Goal: Task Accomplishment & Management: Manage account settings

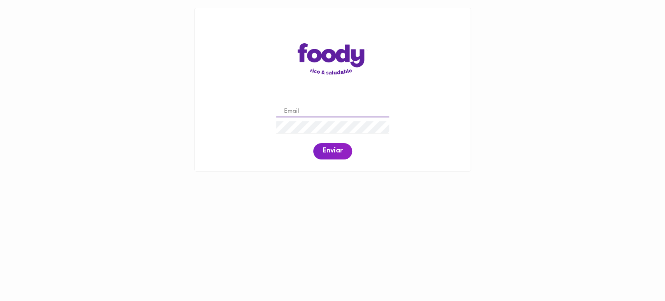
click at [308, 114] on input "email" at bounding box center [332, 112] width 113 height 12
paste input "[EMAIL_ADDRESS][DOMAIN_NAME]"
type input "[EMAIL_ADDRESS][DOMAIN_NAME]"
click at [333, 152] on span "Enviar" at bounding box center [333, 151] width 20 height 9
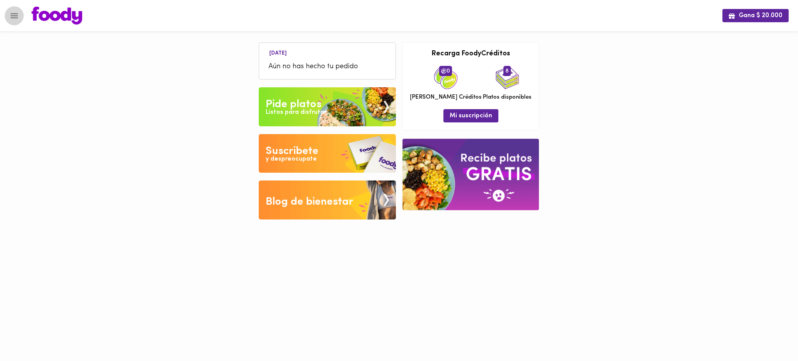
drag, startPoint x: 647, startPoint y: 0, endPoint x: 12, endPoint y: 15, distance: 636.0
click at [12, 15] on icon "Menu" at bounding box center [14, 16] width 10 height 10
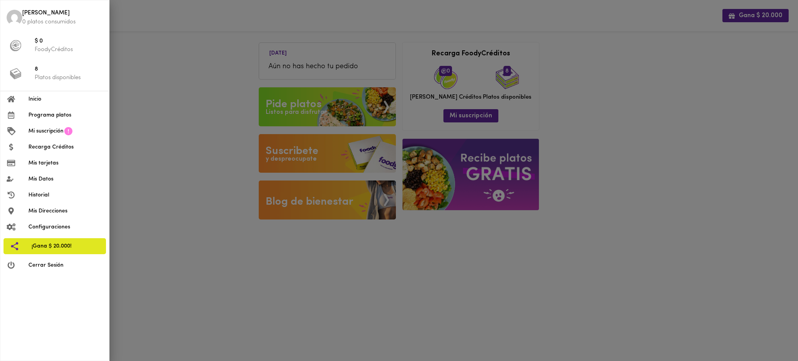
click at [149, 51] on div at bounding box center [399, 180] width 798 height 361
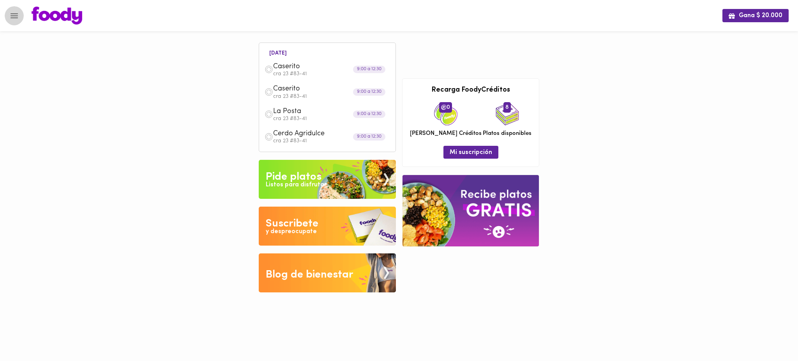
click at [12, 13] on icon "Menu" at bounding box center [14, 15] width 7 height 5
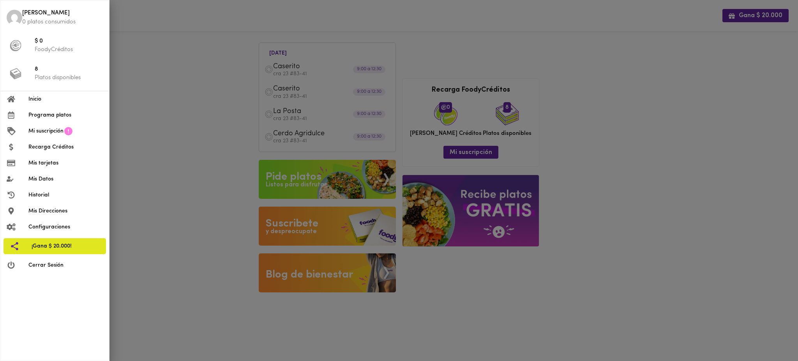
click at [172, 141] on div at bounding box center [399, 180] width 798 height 361
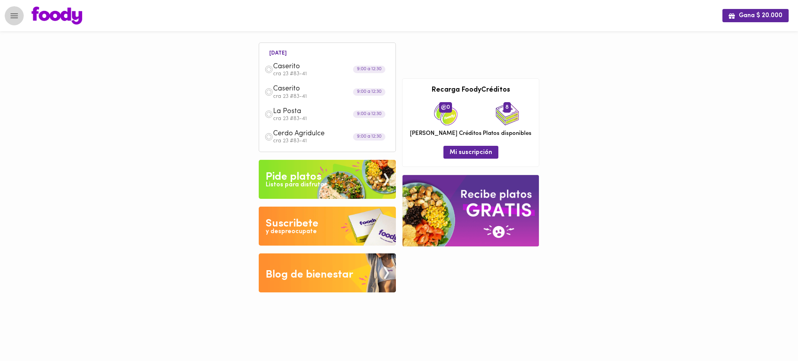
click at [19, 20] on icon "Menu" at bounding box center [14, 16] width 10 height 10
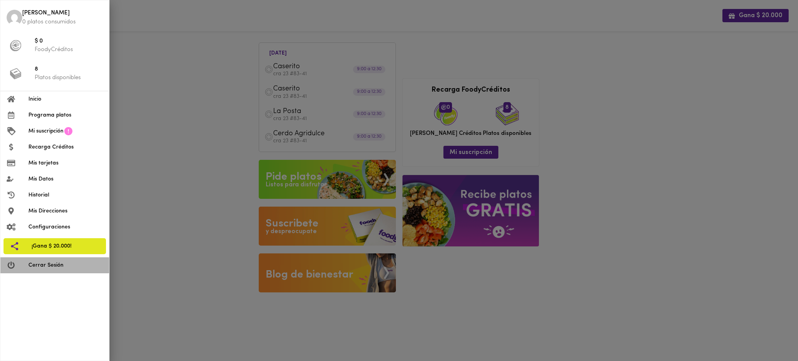
click at [73, 268] on span "Cerrar Sesión" at bounding box center [65, 265] width 74 height 8
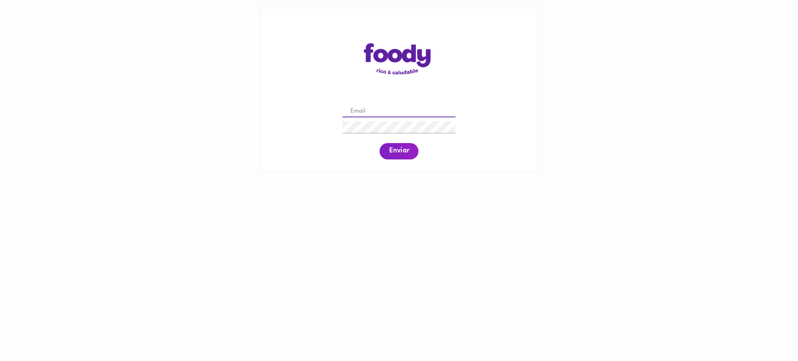
drag, startPoint x: 0, startPoint y: 0, endPoint x: 407, endPoint y: 108, distance: 421.2
click at [407, 108] on input "email" at bounding box center [398, 112] width 113 height 12
paste input "[EMAIL_ADDRESS][DOMAIN_NAME]"
type input "[EMAIL_ADDRESS][DOMAIN_NAME]"
click at [402, 159] on div "samuelprada05@gmail.com Enviar" at bounding box center [399, 132] width 260 height 60
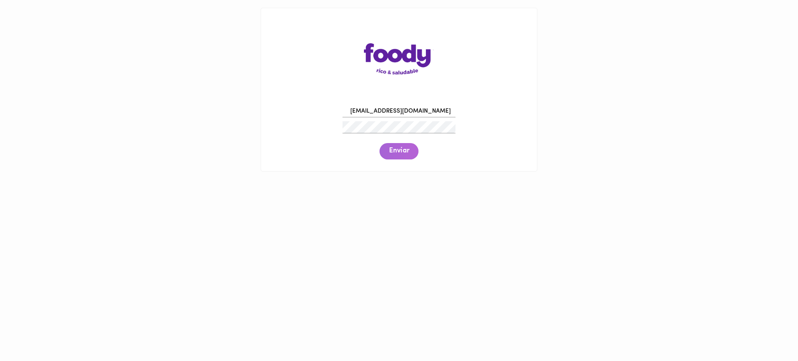
click at [389, 153] on span "Enviar" at bounding box center [399, 151] width 20 height 9
